Goal: Navigation & Orientation: Find specific page/section

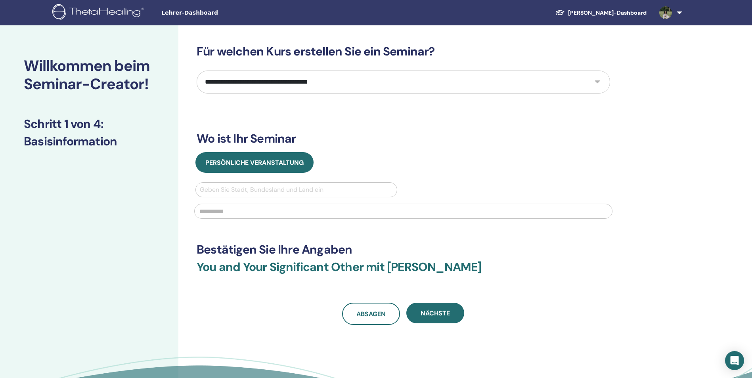
select select "****"
click at [629, 14] on link "[PERSON_NAME]-Dashboard" at bounding box center [601, 13] width 104 height 15
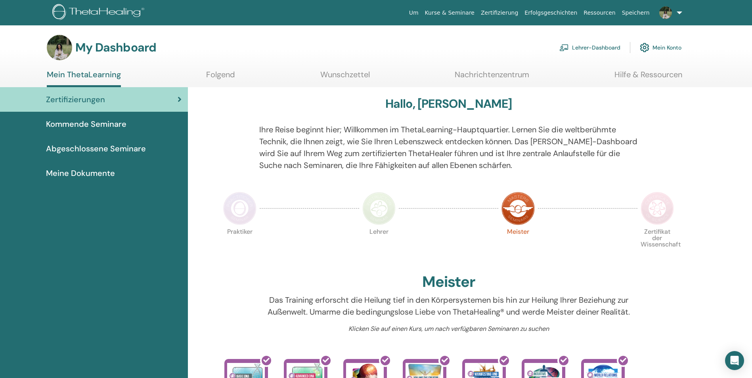
click at [597, 47] on link "Lehrer-Dashboard" at bounding box center [590, 47] width 61 height 17
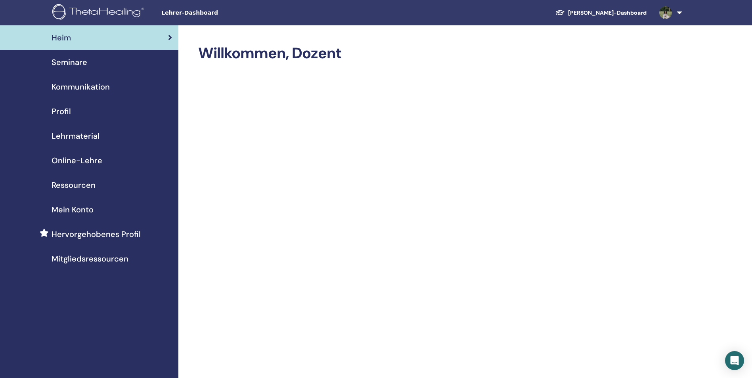
click at [86, 186] on span "Ressourcen" at bounding box center [74, 185] width 44 height 12
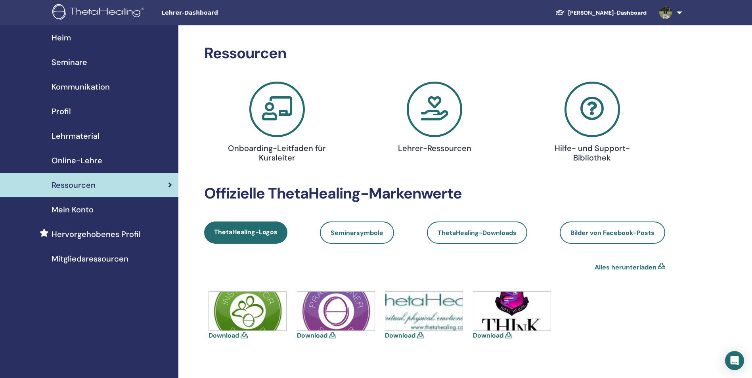
click at [78, 64] on span "Seminare" at bounding box center [70, 62] width 36 height 12
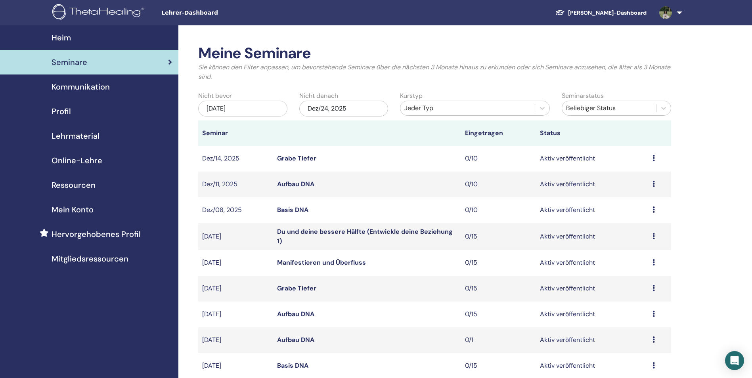
click at [301, 33] on div "Meine Seminare Sie können den Filter anpassen, um bevorstehende Seminare über d…" at bounding box center [460, 338] width 564 height 627
click at [65, 113] on span "Profil" at bounding box center [61, 112] width 19 height 12
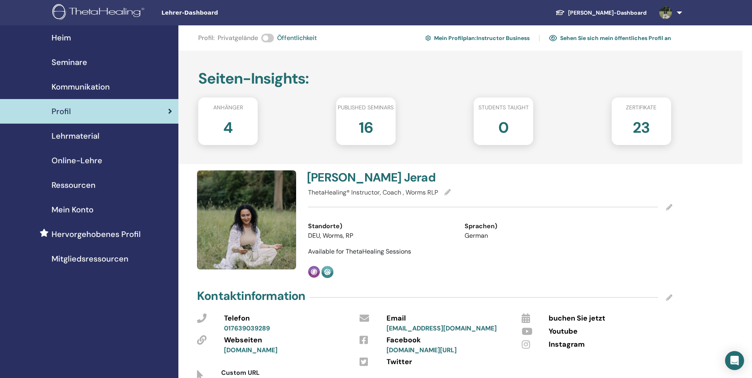
click at [90, 136] on span "Lehrmaterial" at bounding box center [76, 136] width 48 height 12
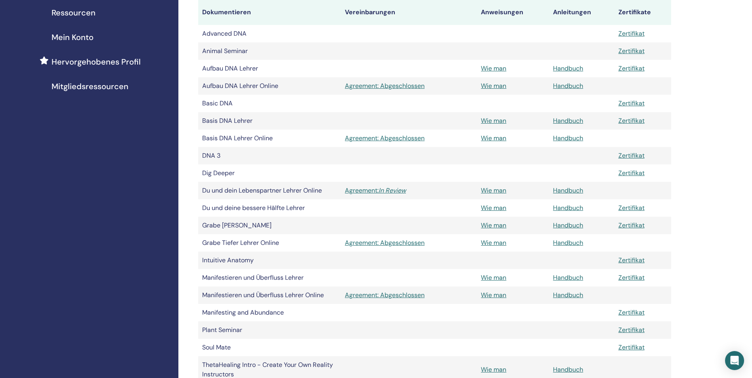
scroll to position [159, 0]
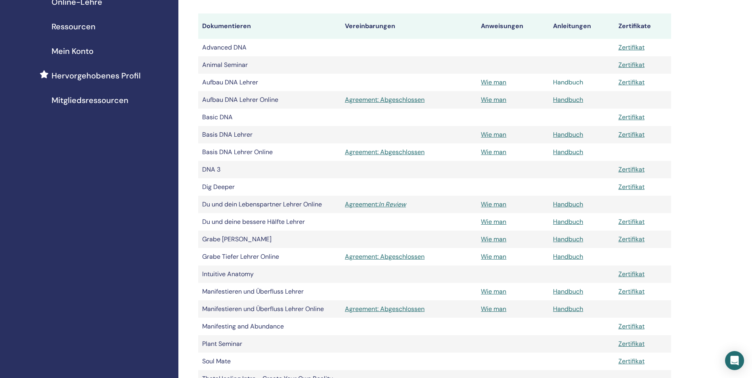
click at [565, 81] on link "Handbuch" at bounding box center [568, 82] width 30 height 8
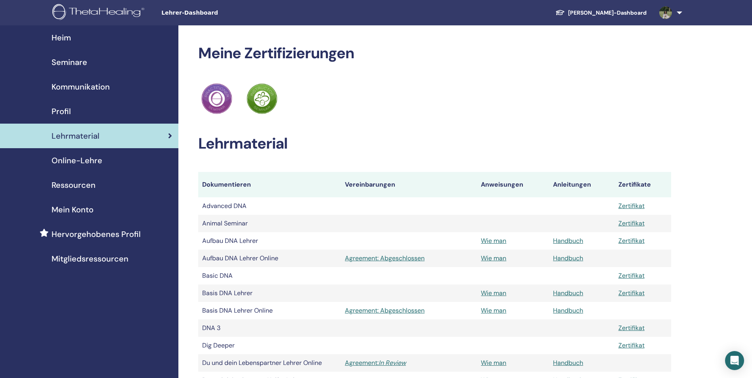
scroll to position [157, 0]
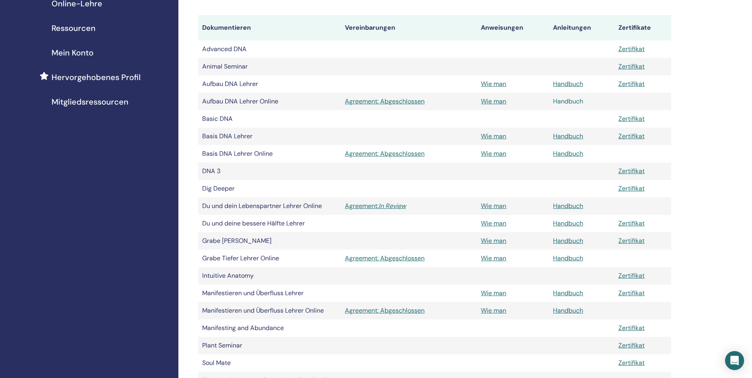
click at [575, 102] on link "Handbuch" at bounding box center [568, 101] width 30 height 8
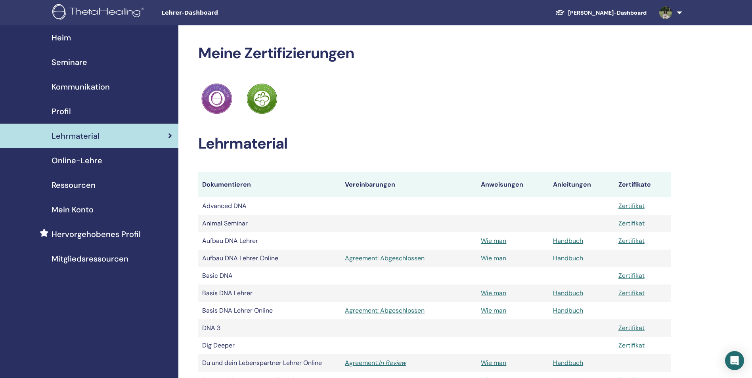
scroll to position [155, 0]
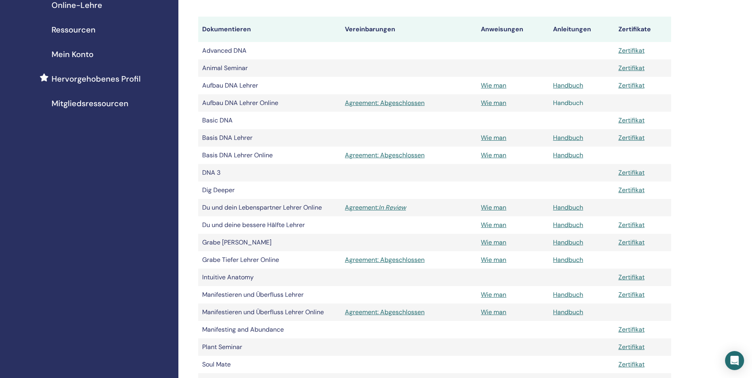
click at [575, 102] on link "Handbuch" at bounding box center [568, 103] width 30 height 8
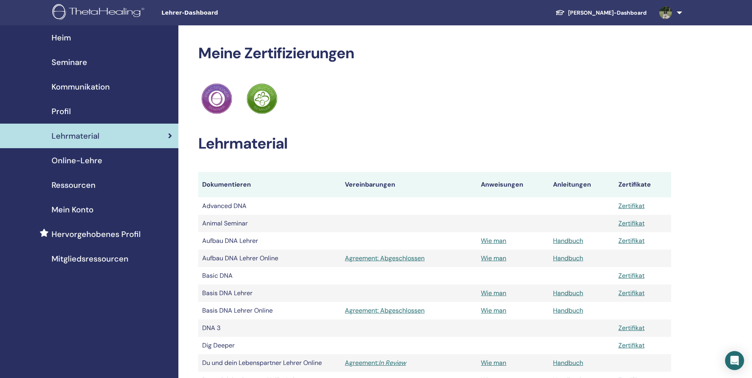
scroll to position [155, 0]
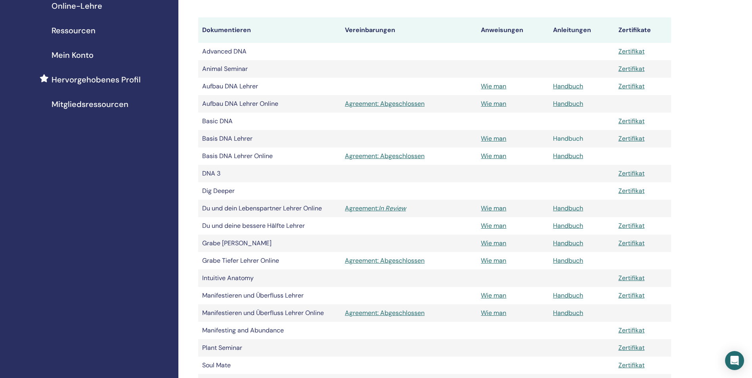
click at [571, 138] on link "Handbuch" at bounding box center [568, 138] width 30 height 8
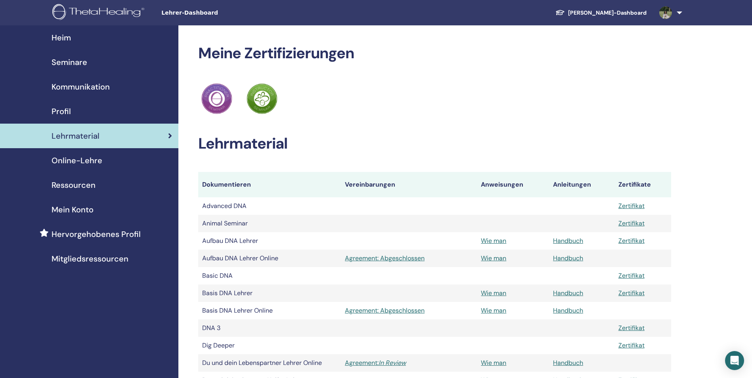
scroll to position [155, 0]
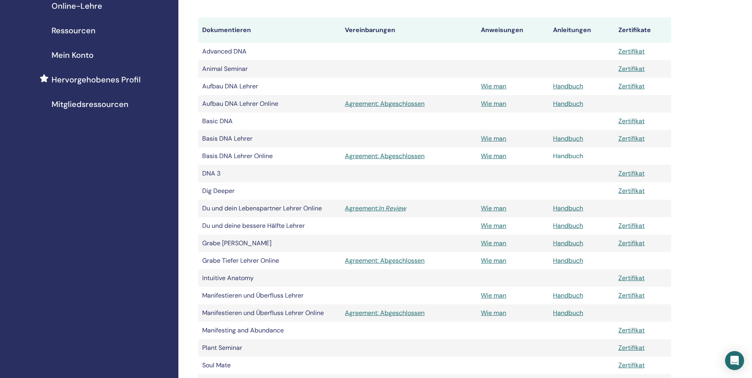
click at [574, 154] on link "Handbuch" at bounding box center [568, 156] width 30 height 8
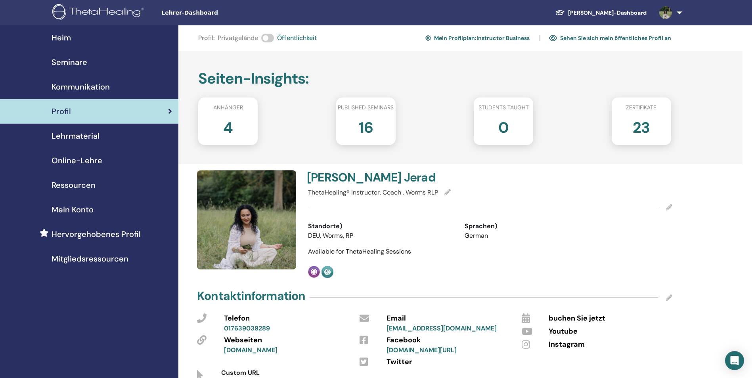
click at [94, 137] on span "Lehrmaterial" at bounding box center [76, 136] width 48 height 12
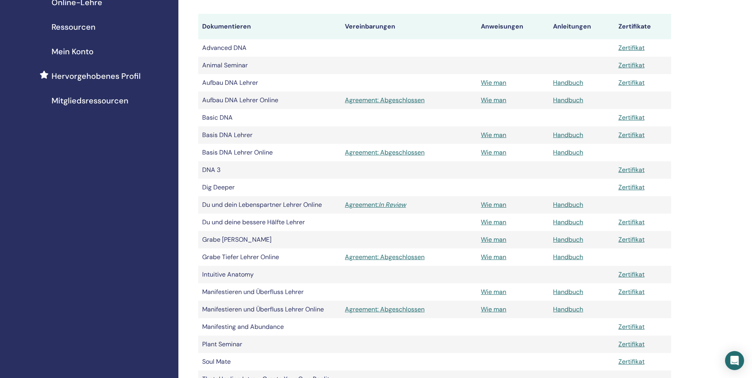
scroll to position [159, 0]
click at [577, 202] on link "Handbuch" at bounding box center [568, 204] width 30 height 8
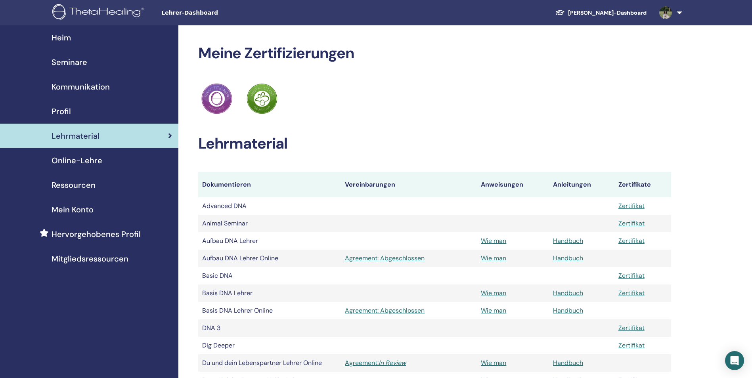
scroll to position [157, 0]
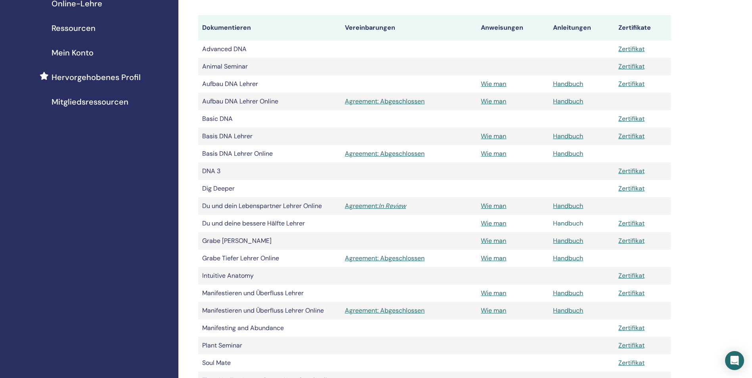
click at [568, 224] on link "Handbuch" at bounding box center [568, 223] width 30 height 8
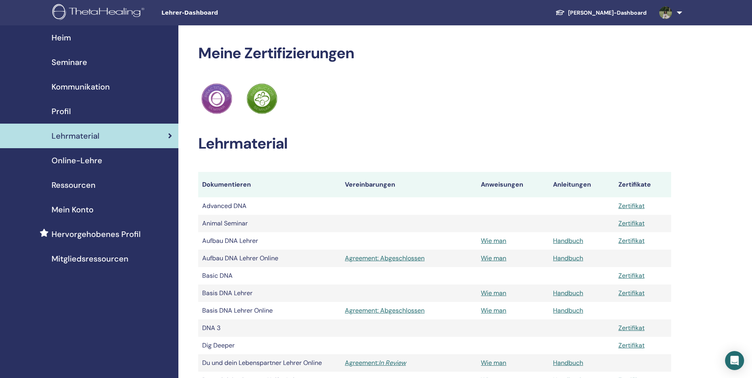
scroll to position [155, 0]
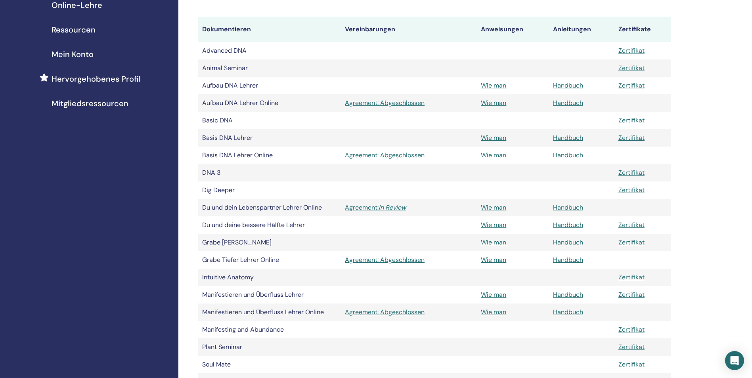
click at [577, 242] on link "Handbuch" at bounding box center [568, 242] width 30 height 8
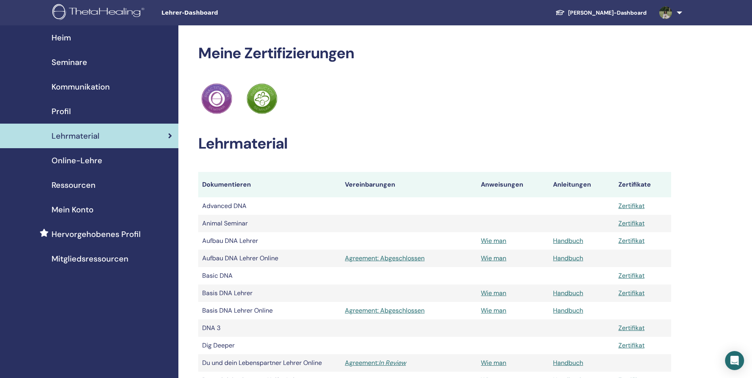
scroll to position [155, 0]
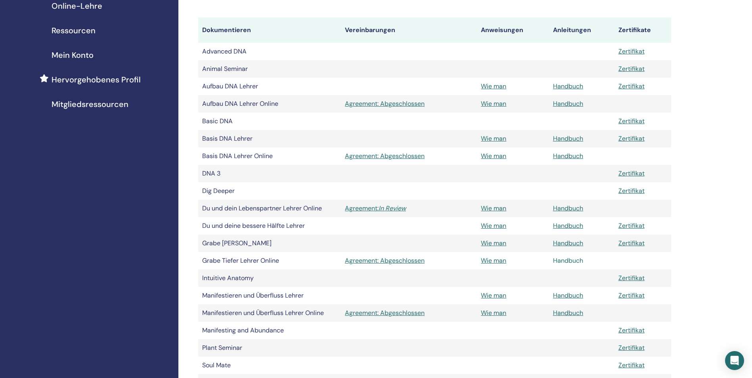
click at [566, 261] on link "Handbuch" at bounding box center [568, 261] width 30 height 8
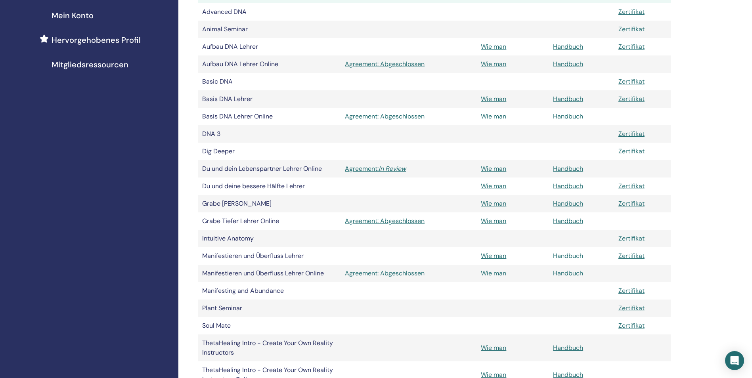
click at [563, 253] on link "Handbuch" at bounding box center [568, 256] width 30 height 8
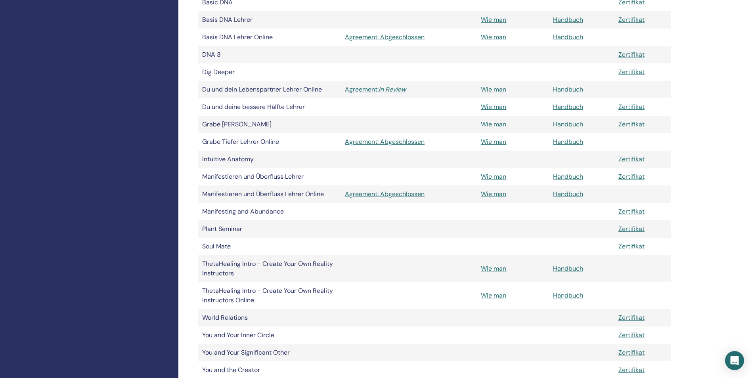
scroll to position [313, 0]
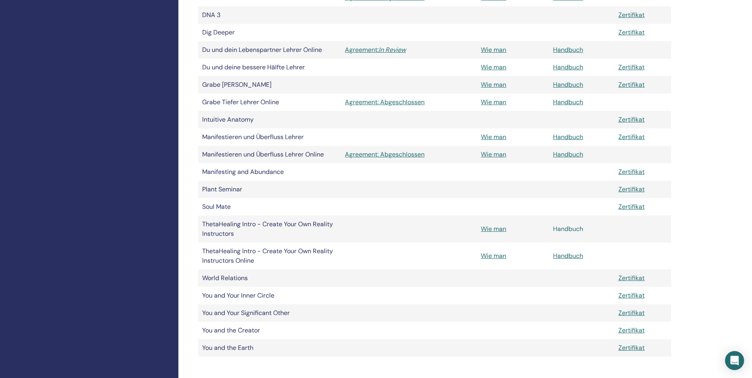
click at [574, 230] on link "Handbuch" at bounding box center [568, 229] width 30 height 8
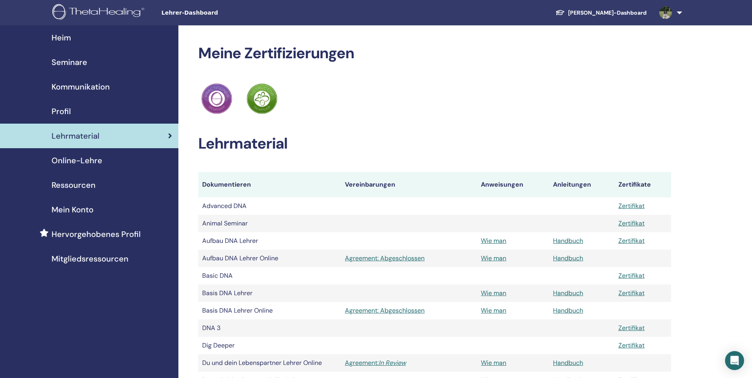
scroll to position [313, 0]
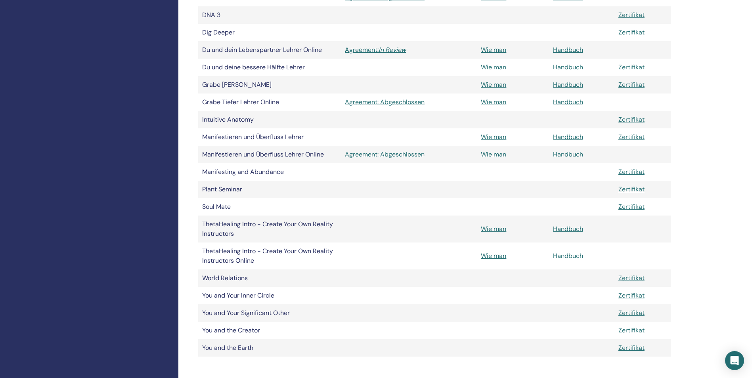
click at [581, 257] on link "Handbuch" at bounding box center [568, 256] width 30 height 8
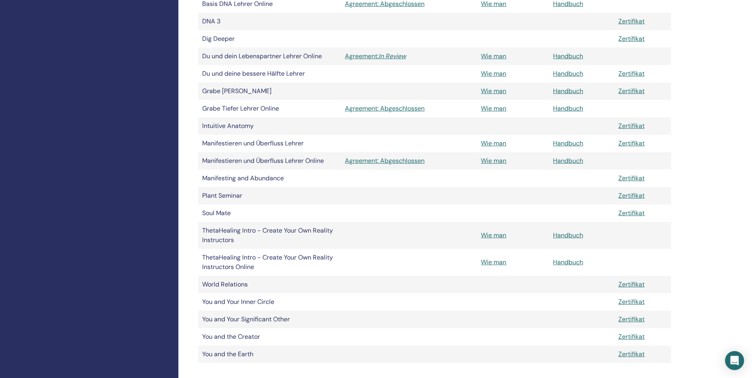
scroll to position [317, 0]
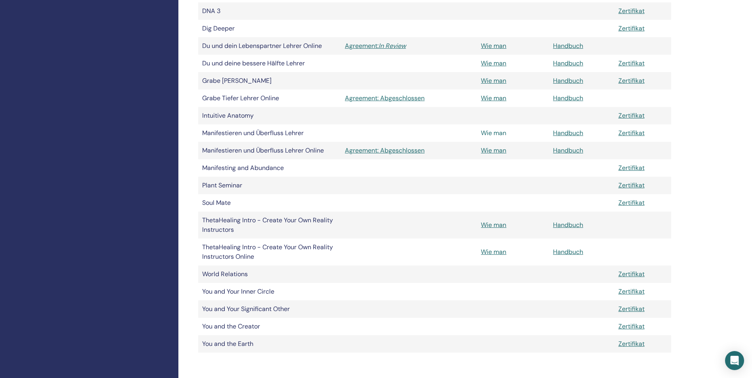
click at [502, 133] on link "Wie man" at bounding box center [493, 133] width 25 height 8
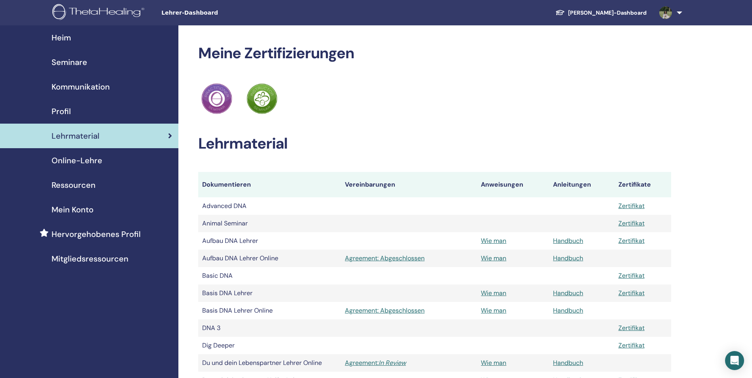
scroll to position [317, 0]
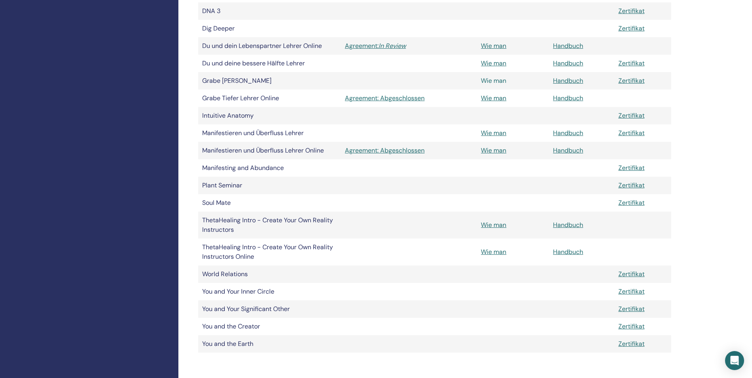
click at [498, 80] on link "Wie man" at bounding box center [493, 81] width 25 height 8
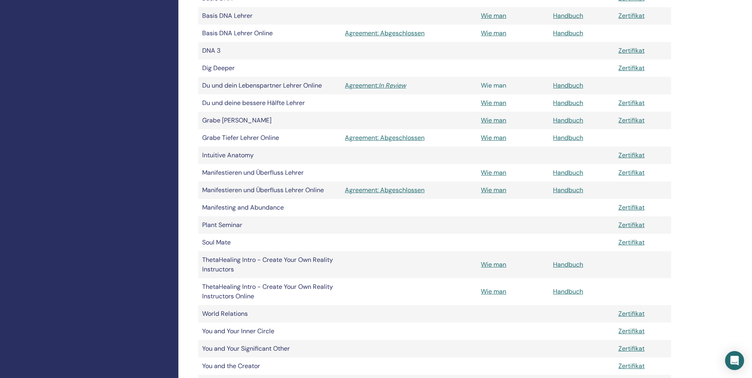
click at [503, 83] on link "Wie man" at bounding box center [493, 85] width 25 height 8
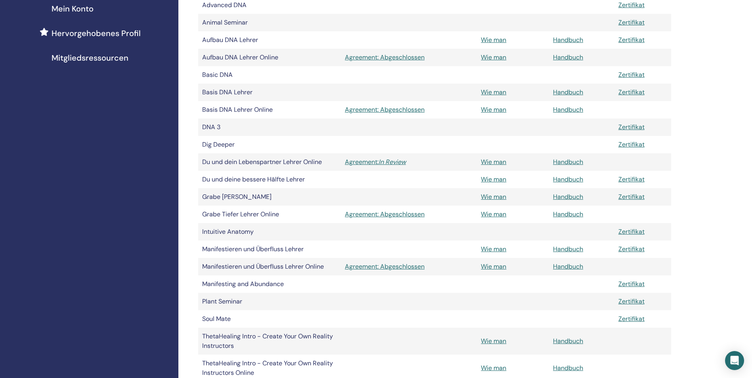
scroll to position [198, 0]
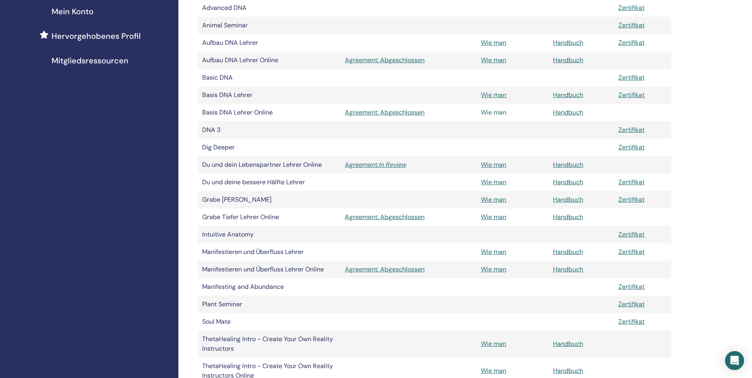
click at [502, 113] on link "Wie man" at bounding box center [493, 112] width 25 height 8
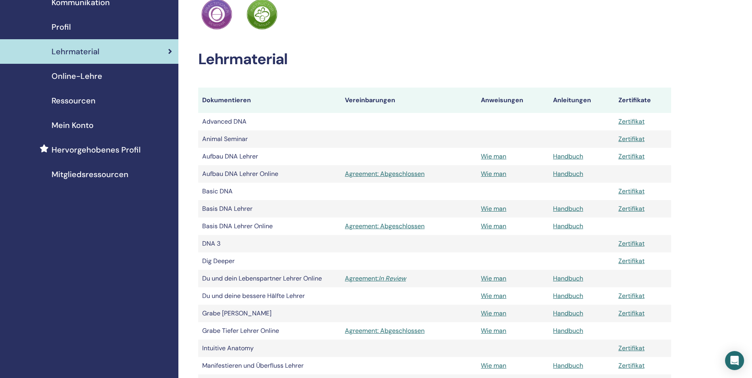
scroll to position [79, 0]
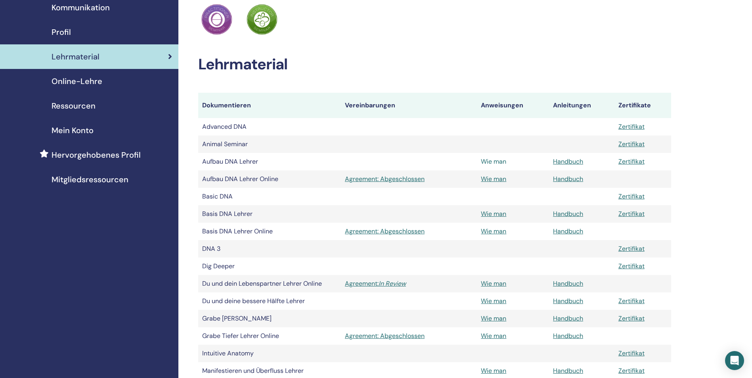
click at [494, 161] on link "Wie man" at bounding box center [493, 161] width 25 height 8
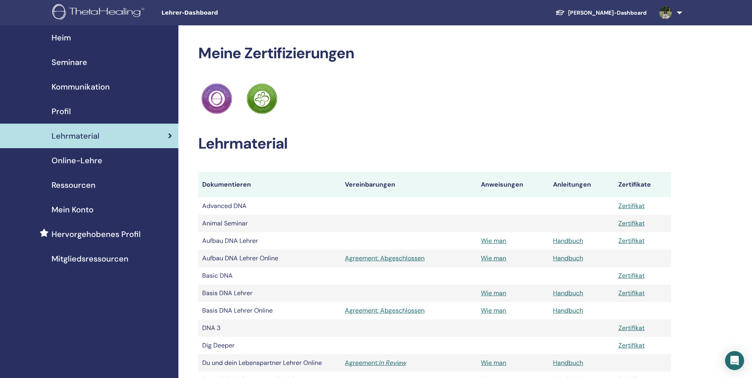
click at [81, 64] on span "Seminare" at bounding box center [70, 62] width 36 height 12
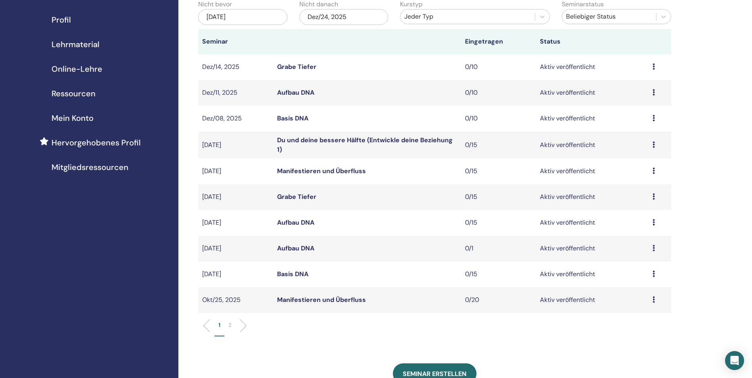
scroll to position [119, 0]
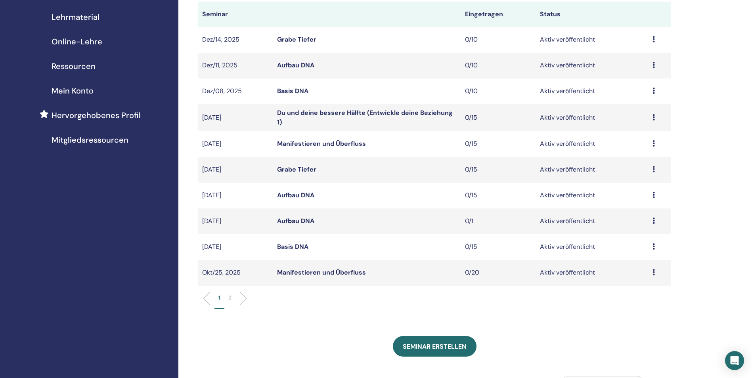
click at [307, 245] on link "Basis DNA" at bounding box center [292, 247] width 31 height 8
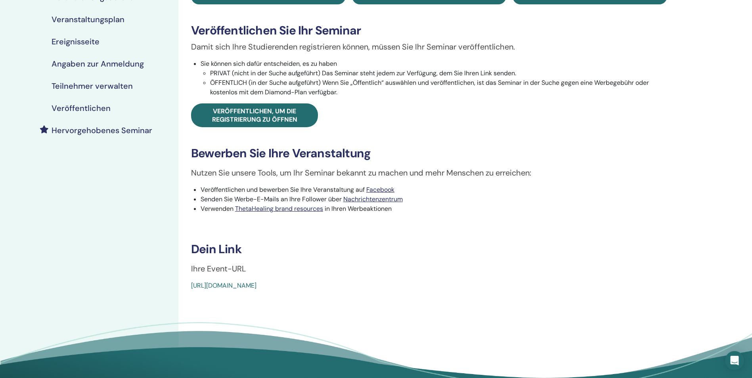
scroll to position [119, 0]
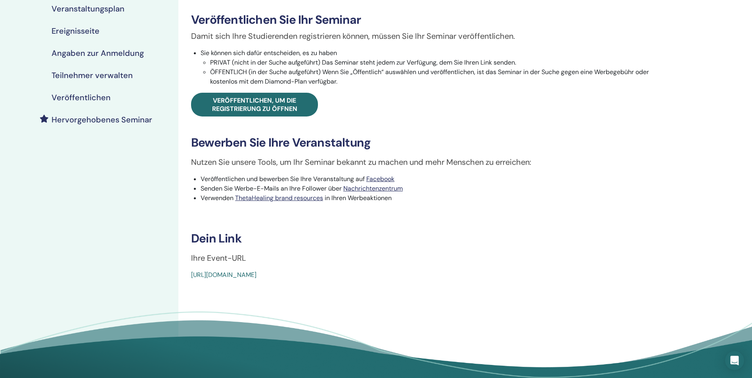
drag, startPoint x: 190, startPoint y: 274, endPoint x: 383, endPoint y: 278, distance: 193.2
click at [383, 278] on div "Basic DNA Ereignistyp Persönlich Ereignisstatus Aktiv veröffentlicht Anmeldunge…" at bounding box center [429, 102] width 492 height 355
drag, startPoint x: 383, startPoint y: 278, endPoint x: 334, endPoint y: 275, distance: 49.3
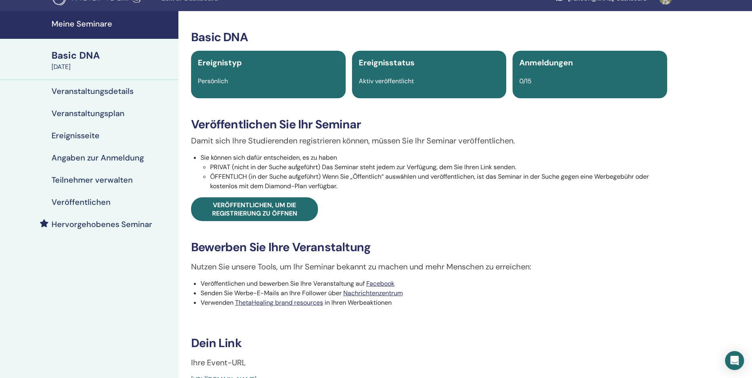
scroll to position [0, 0]
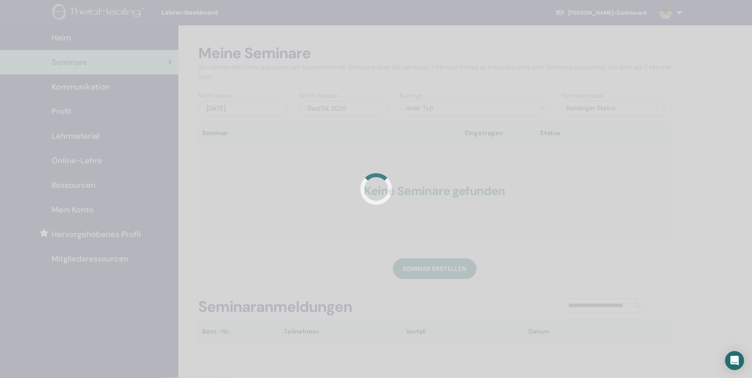
scroll to position [119, 0]
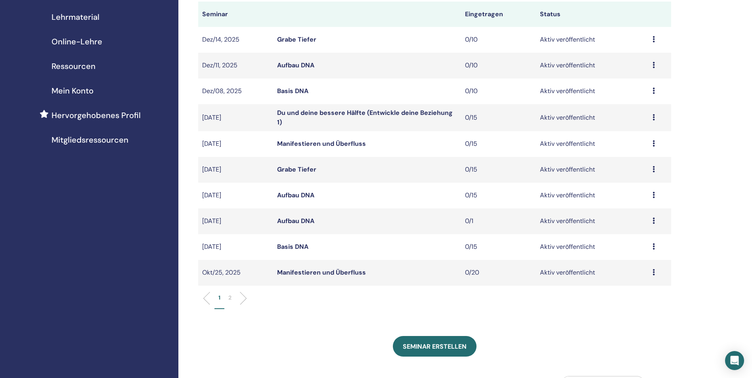
click at [308, 221] on link "Aufbau DNA" at bounding box center [295, 221] width 37 height 8
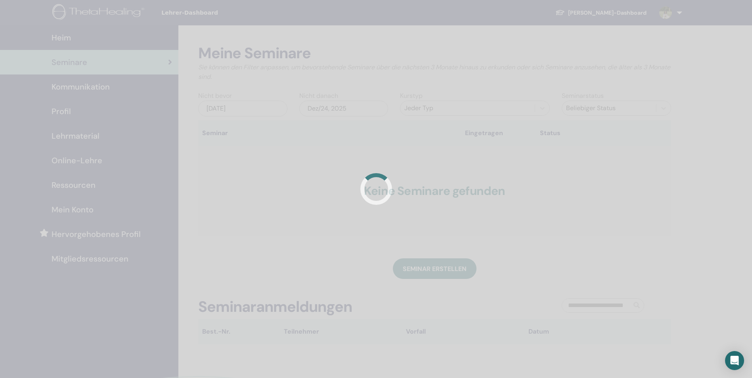
scroll to position [119, 0]
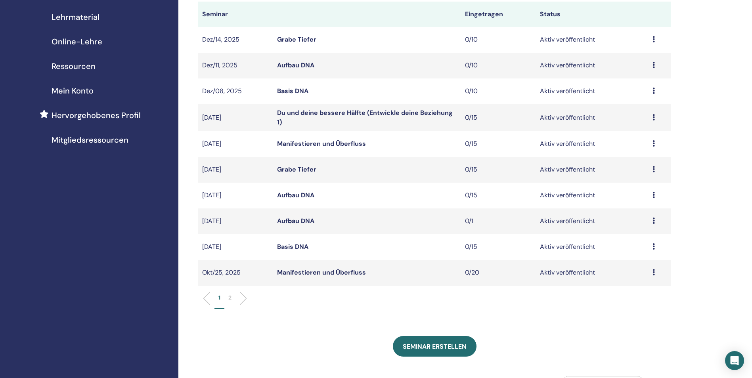
click at [303, 193] on link "Aufbau DNA" at bounding box center [295, 195] width 37 height 8
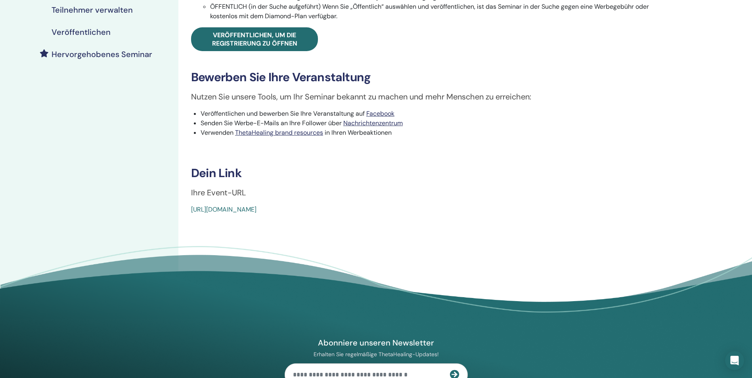
scroll to position [198, 0]
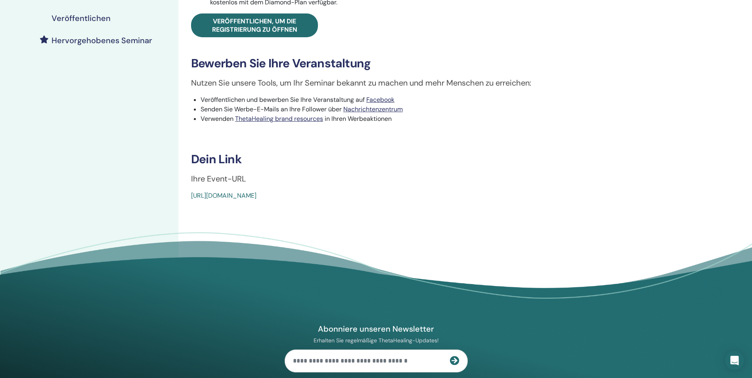
drag, startPoint x: 190, startPoint y: 195, endPoint x: 369, endPoint y: 217, distance: 180.2
click at [369, 217] on div "Advanced DNA Ereignistyp Persönlich Ereignisstatus Aktiv veröffentlicht Anmeldu…" at bounding box center [429, 69] width 502 height 485
drag, startPoint x: 369, startPoint y: 217, endPoint x: 327, endPoint y: 194, distance: 47.6
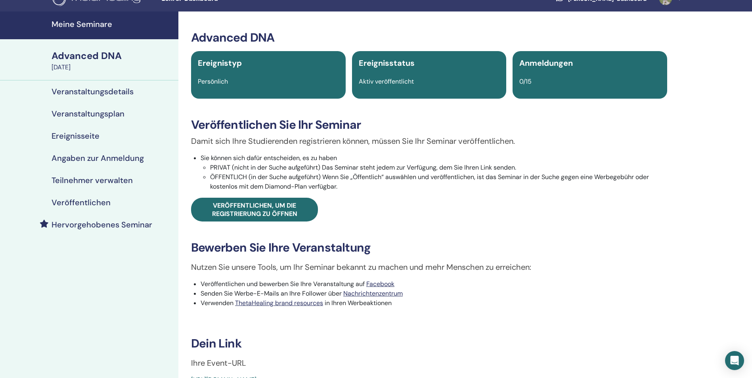
scroll to position [0, 0]
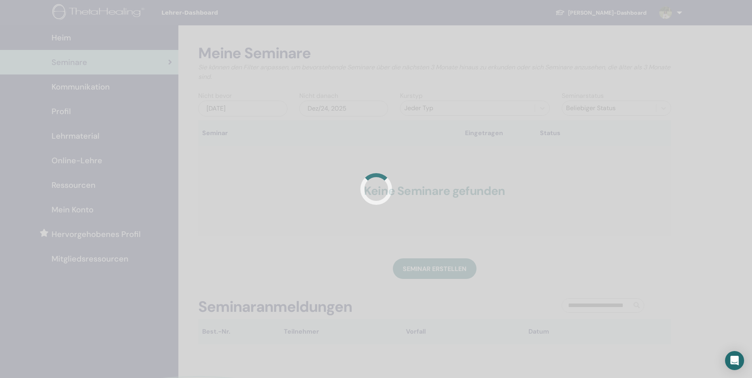
scroll to position [119, 0]
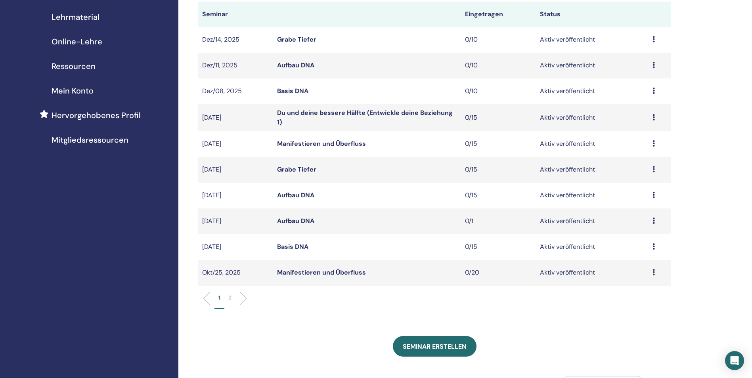
click at [304, 169] on link "Grabe Tiefer" at bounding box center [296, 169] width 39 height 8
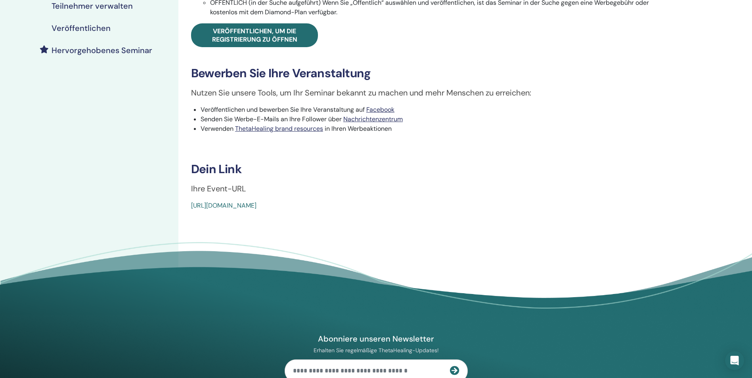
scroll to position [198, 0]
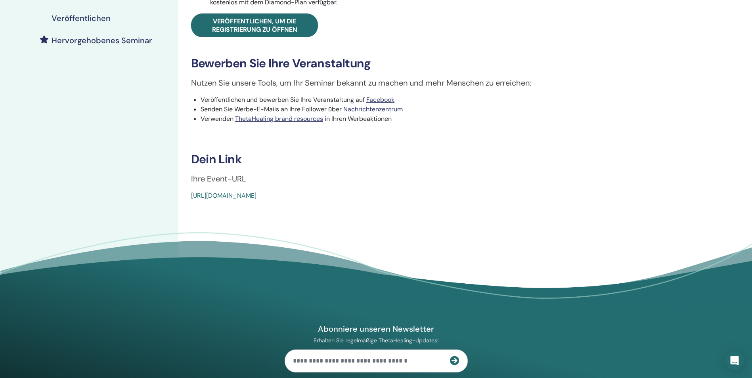
drag, startPoint x: 189, startPoint y: 192, endPoint x: 374, endPoint y: 196, distance: 185.3
click at [374, 196] on div "Dig Deeper Ereignistyp Persönlich Ereignisstatus Aktiv veröffentlicht Anmeldung…" at bounding box center [429, 23] width 492 height 355
drag, startPoint x: 374, startPoint y: 196, endPoint x: 350, endPoint y: 197, distance: 24.2
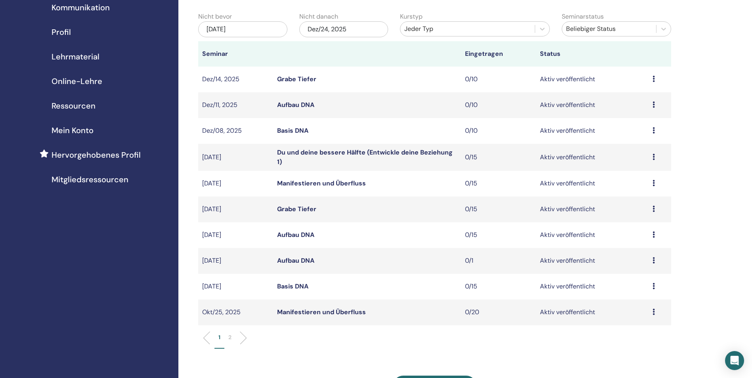
scroll to position [119, 0]
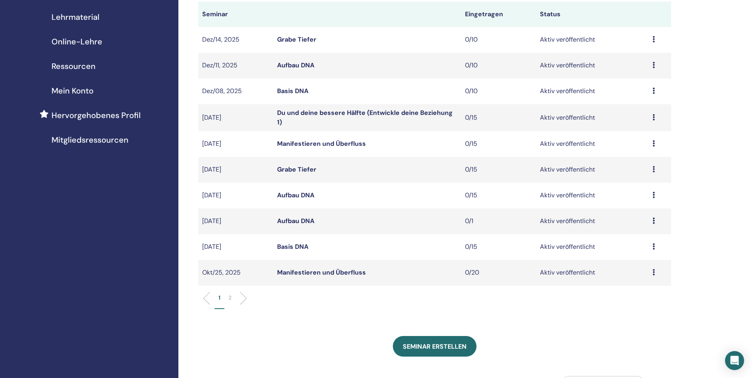
click at [286, 220] on link "Aufbau DNA" at bounding box center [295, 221] width 37 height 8
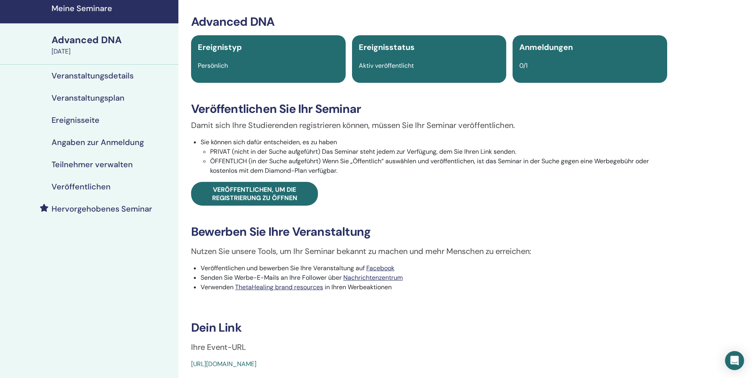
scroll to position [79, 0]
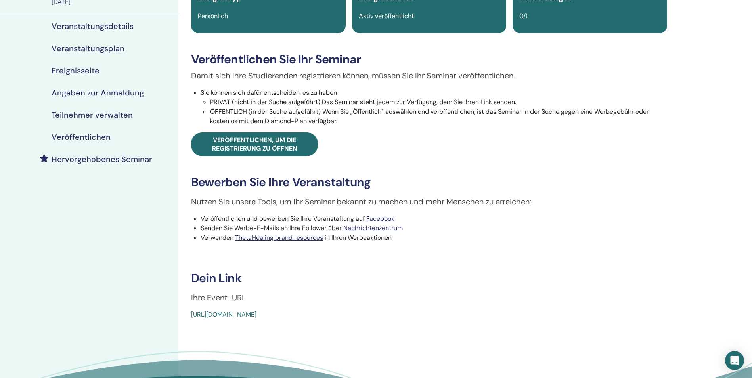
click at [119, 114] on h4 "Teilnehmer verwalten" at bounding box center [92, 115] width 81 height 10
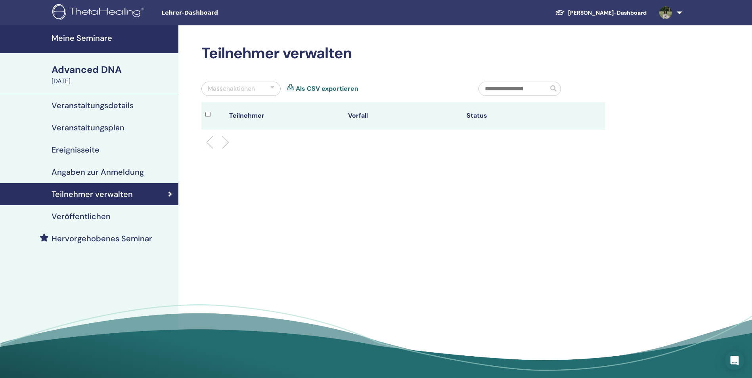
click at [272, 92] on div at bounding box center [272, 89] width 4 height 10
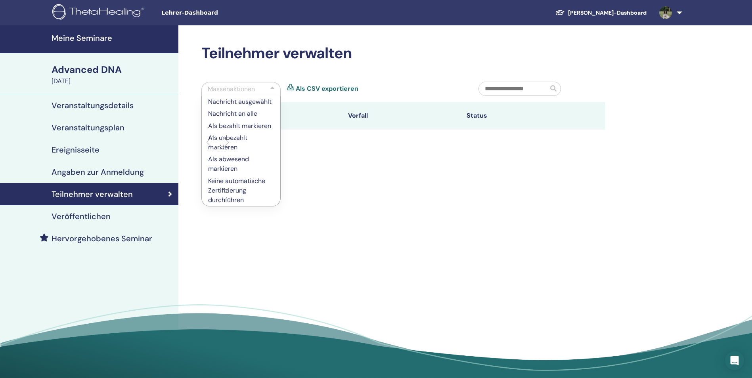
click at [297, 98] on div "Massenaktionen Nachricht ausgewählt Nachricht an alle Als bezahlt markieren Als…" at bounding box center [334, 92] width 277 height 21
click at [102, 38] on h4 "Meine Seminare" at bounding box center [113, 38] width 122 height 10
